Goal: Complete application form

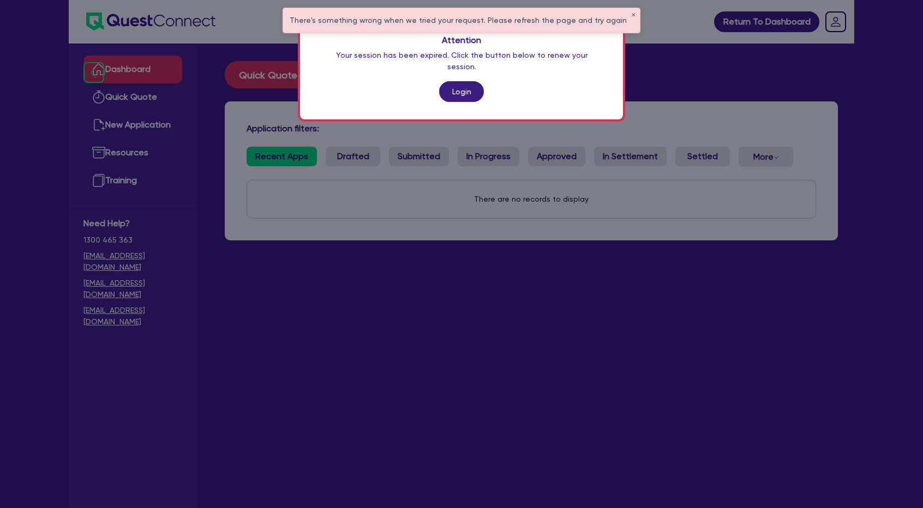
click at [453, 83] on link "Login" at bounding box center [461, 91] width 45 height 21
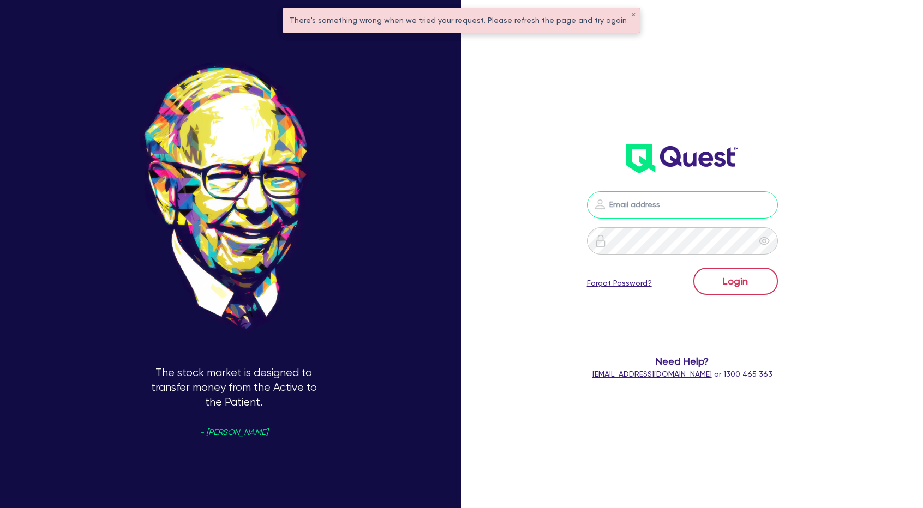
type input "[PERSON_NAME][EMAIL_ADDRESS][PERSON_NAME][DOMAIN_NAME]"
click at [729, 282] on button "Login" at bounding box center [735, 281] width 85 height 27
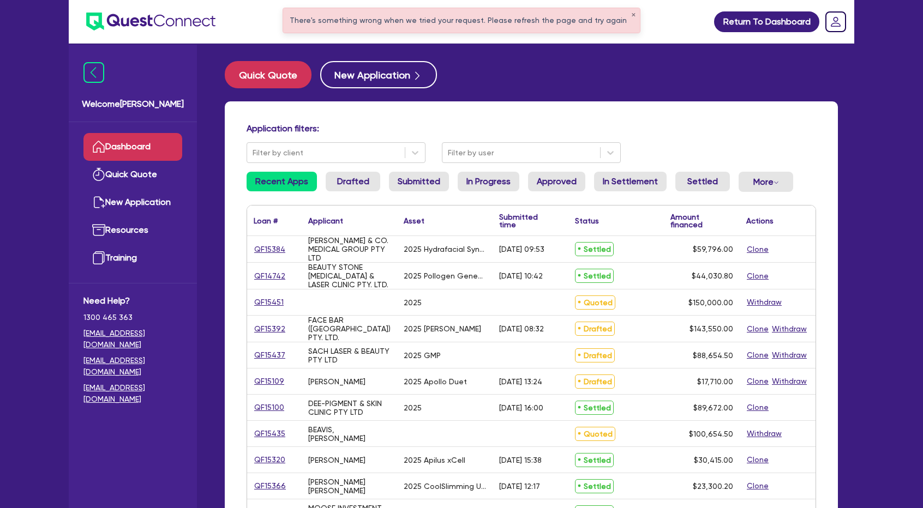
click at [620, 16] on div "There's something wrong when we tried your request. Please refresh the page and…" at bounding box center [461, 20] width 357 height 25
click at [631, 14] on button "✕" at bounding box center [633, 15] width 4 height 5
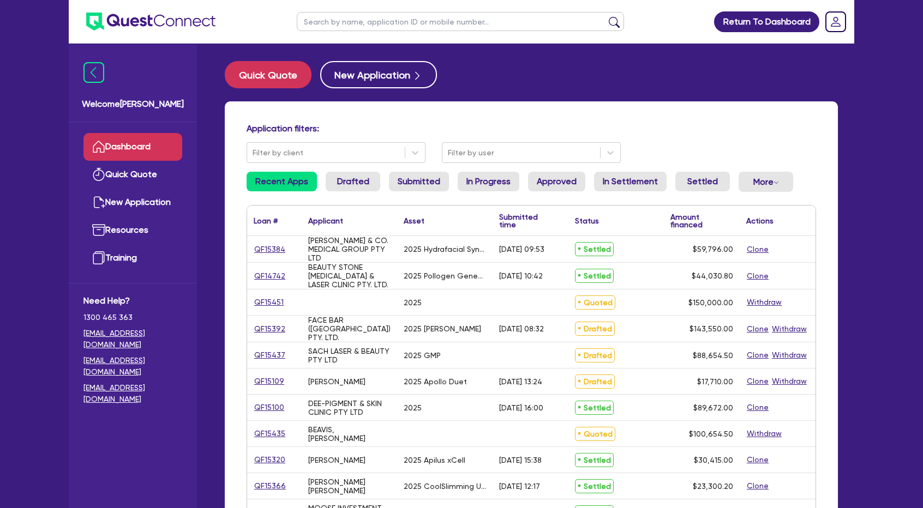
click at [591, 25] on input "text" at bounding box center [460, 21] width 327 height 19
type input "helena"
click at [605, 16] on button "submit" at bounding box center [613, 23] width 17 height 15
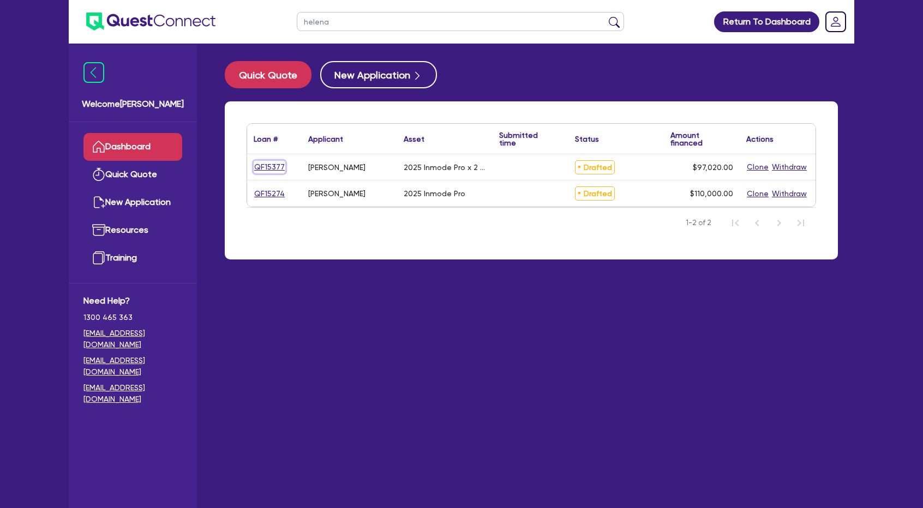
click at [269, 168] on link "QF15377" at bounding box center [270, 167] width 32 height 13
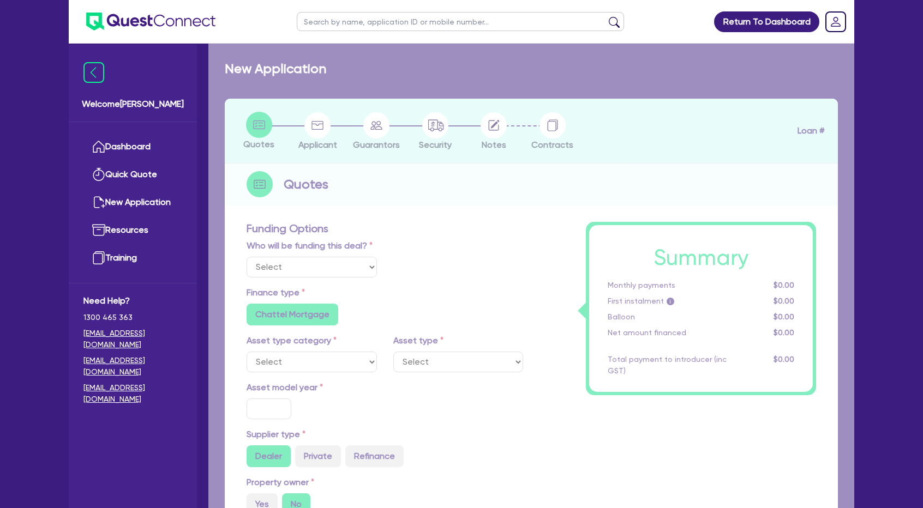
select select "Other"
select select "SECONDARY_ASSETS"
type input "2025"
type input "107,800"
type input "10,780"
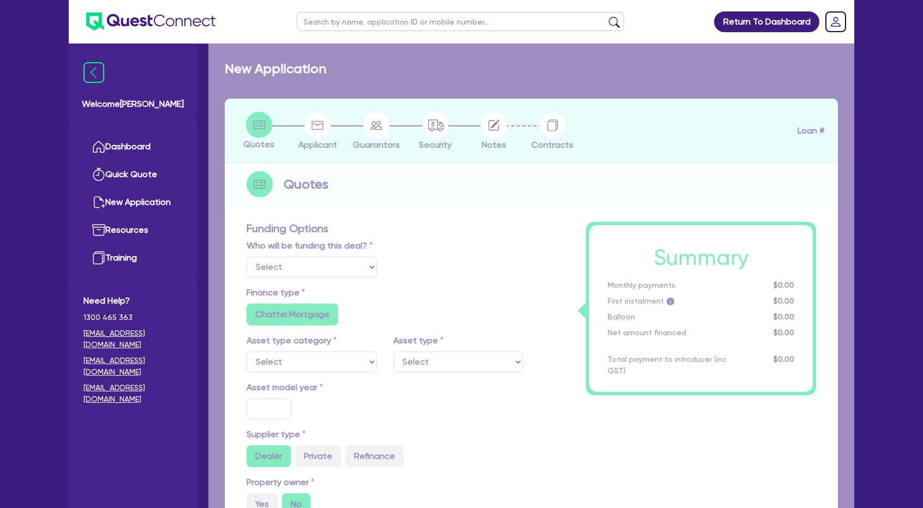
type input "5"
type input "4,851"
type input "7.49"
radio input "false"
type input "649"
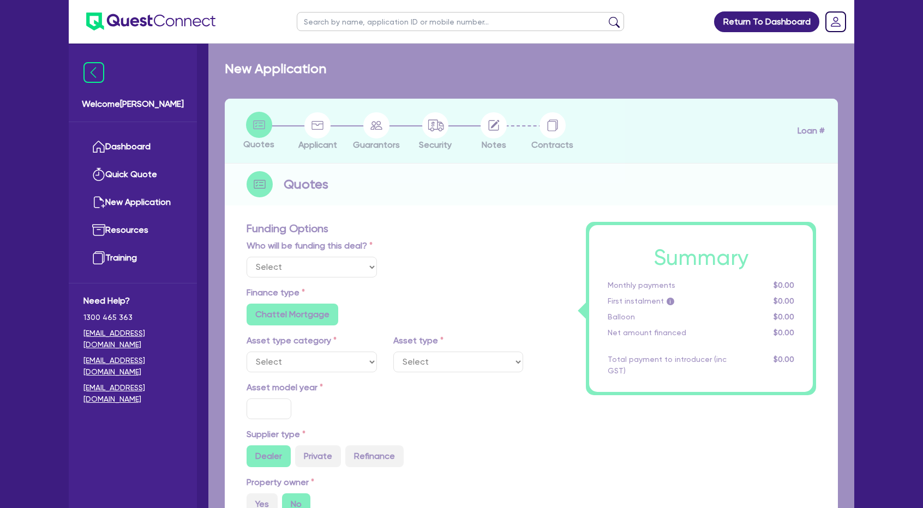
radio input "false"
select select "MEDICAL_DENTAL_LABORATORY_EQUIPMENT"
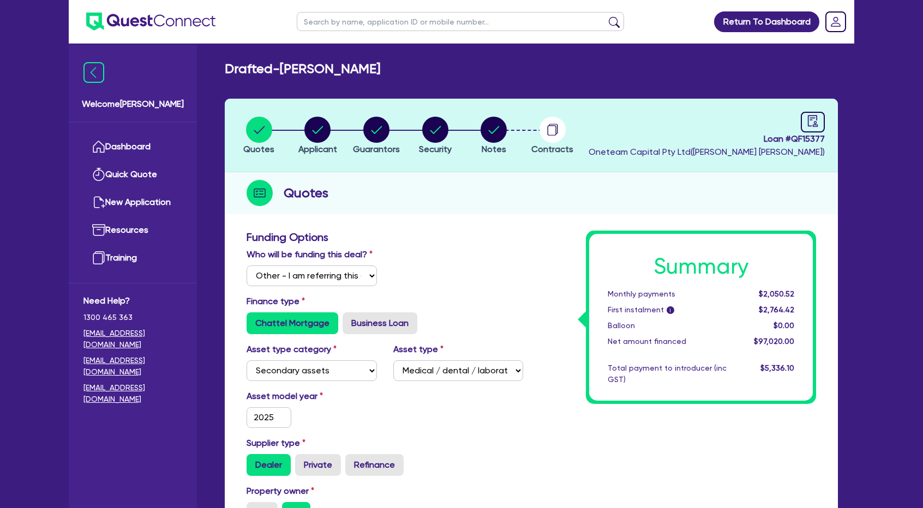
drag, startPoint x: 345, startPoint y: 67, endPoint x: 446, endPoint y: 67, distance: 100.3
click at [446, 68] on div "Drafted - [PERSON_NAME]" at bounding box center [530, 69] width 629 height 16
copy h2 "[PERSON_NAME] [PERSON_NAME]"
click at [384, 23] on input "text" at bounding box center [460, 21] width 327 height 19
paste input "[PERSON_NAME] [PERSON_NAME]"
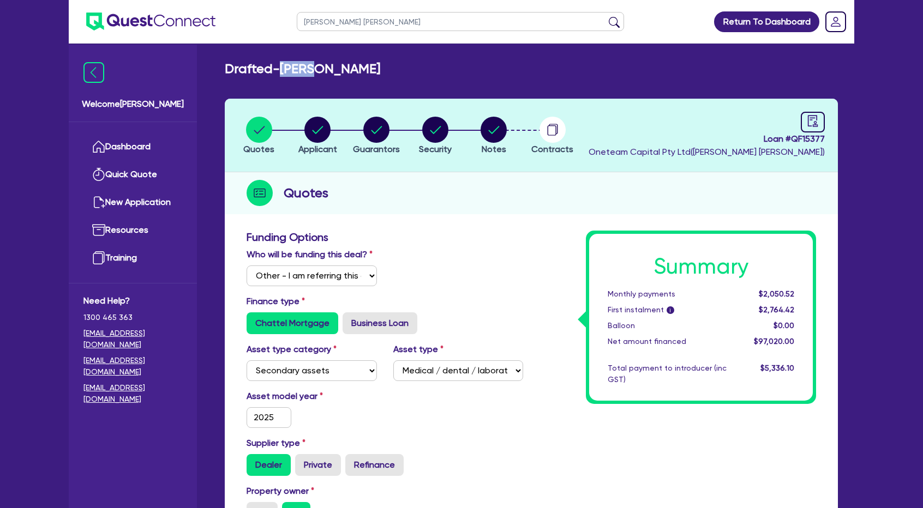
drag, startPoint x: 286, startPoint y: 69, endPoint x: 328, endPoint y: 67, distance: 42.0
click at [328, 67] on h2 "Drafted - [PERSON_NAME]" at bounding box center [302, 69] width 155 height 16
copy h2 "[PERSON_NAME]"
click at [399, 20] on input "[PERSON_NAME] [PERSON_NAME]" at bounding box center [460, 21] width 327 height 19
paste input "[PERSON_NAME]"
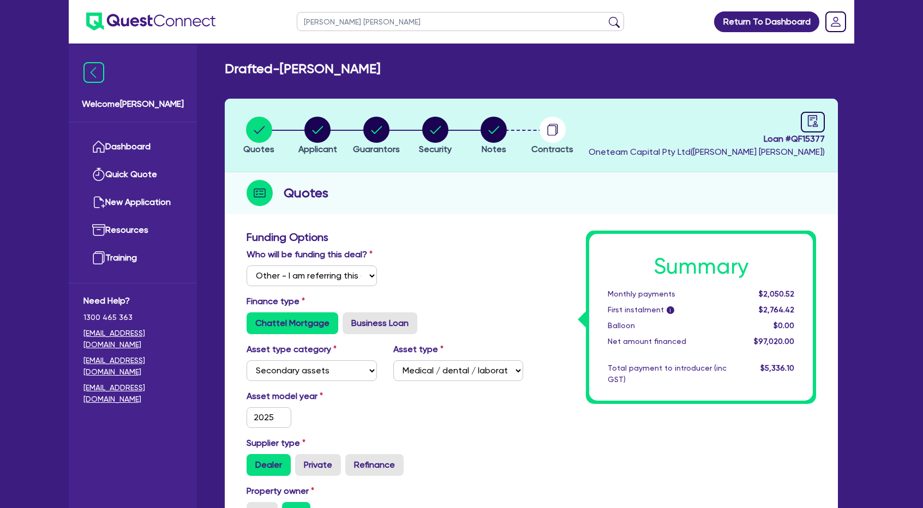
type input "[PERSON_NAME] [PERSON_NAME]"
drag, startPoint x: 407, startPoint y: 20, endPoint x: 296, endPoint y: 22, distance: 111.3
click at [296, 22] on ul "[PERSON_NAME] [PERSON_NAME]" at bounding box center [460, 21] width 349 height 43
click at [312, 129] on circle "button" at bounding box center [317, 130] width 26 height 26
select select "SOLE_TRADER"
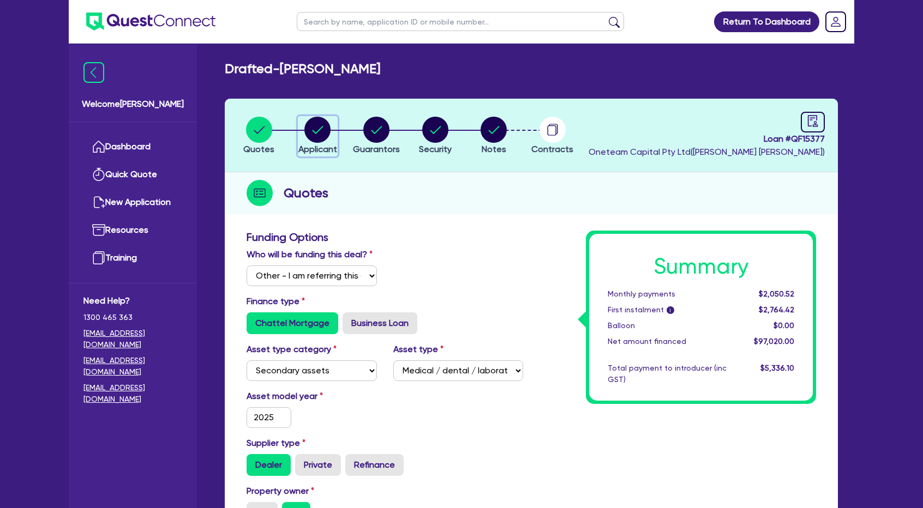
select select "HEALTH_BEAUTY"
select select "HAIR_BEAUTY_SALONS"
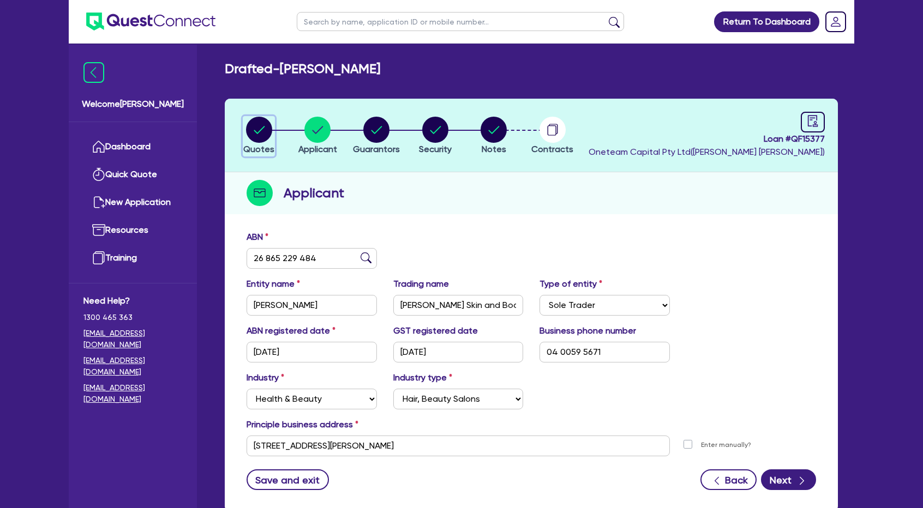
click at [268, 129] on circle "button" at bounding box center [259, 130] width 26 height 26
select select "Other"
select select "SECONDARY_ASSETS"
select select "MEDICAL_DENTAL_LABORATORY_EQUIPMENT"
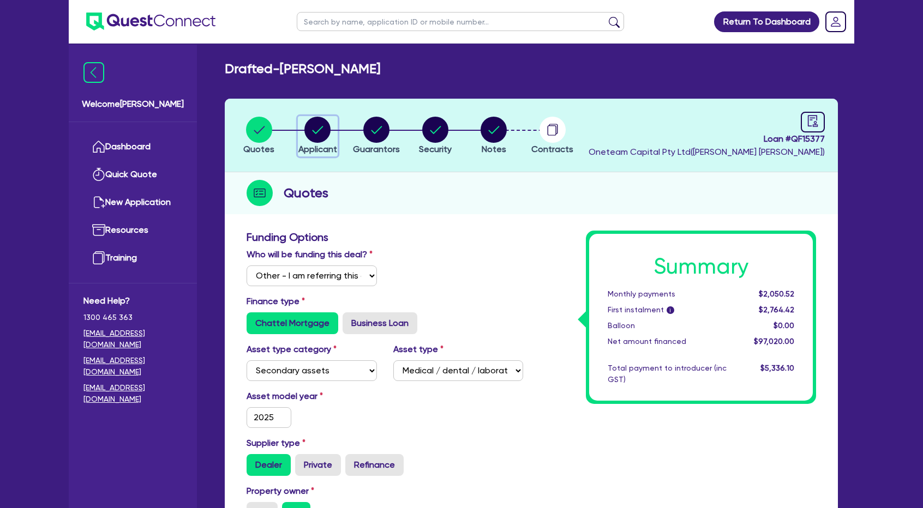
click at [318, 132] on circle "button" at bounding box center [317, 130] width 26 height 26
select select "SOLE_TRADER"
select select "HEALTH_BEAUTY"
select select "HAIR_BEAUTY_SALONS"
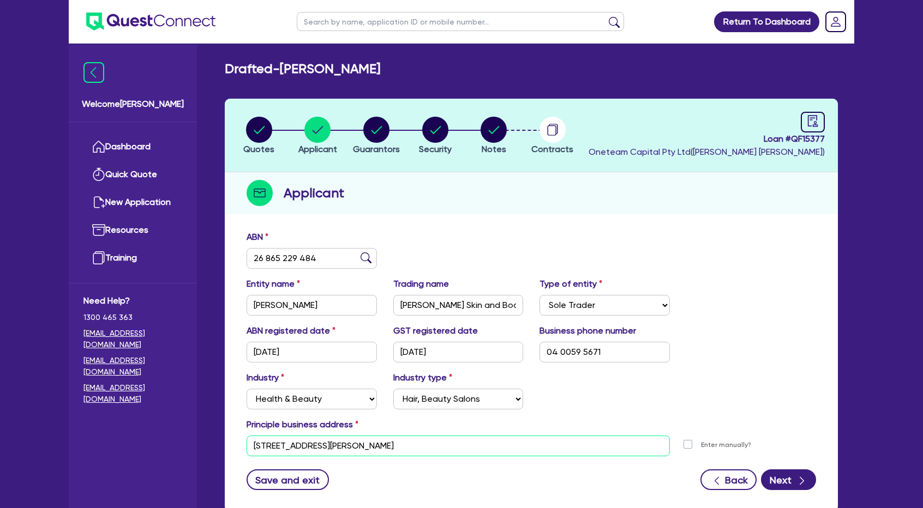
click at [309, 442] on input "[STREET_ADDRESS][PERSON_NAME]" at bounding box center [457, 446] width 423 height 21
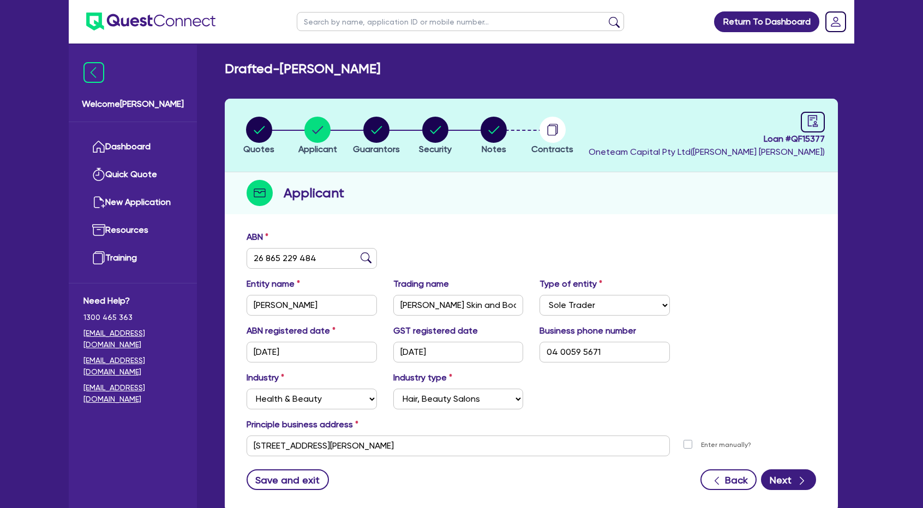
click at [417, 17] on input "text" at bounding box center [460, 21] width 327 height 19
paste input "62588"
click at [305, 20] on input "62588" at bounding box center [460, 21] width 327 height 19
paste input "HELENATD"
type input "HELENATD62588"
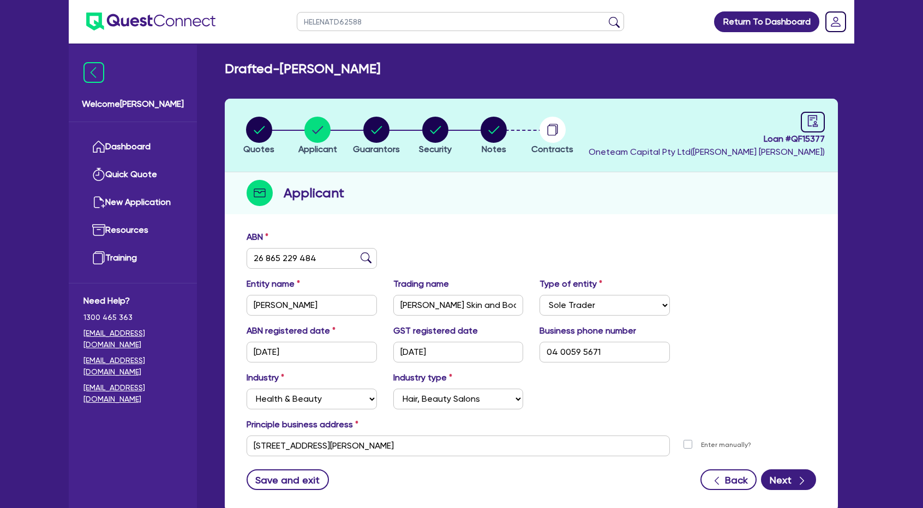
drag, startPoint x: 368, startPoint y: 20, endPoint x: 305, endPoint y: 20, distance: 62.7
click at [305, 20] on input "HELENATD62588" at bounding box center [460, 21] width 327 height 19
